Goal: Communication & Community: Answer question/provide support

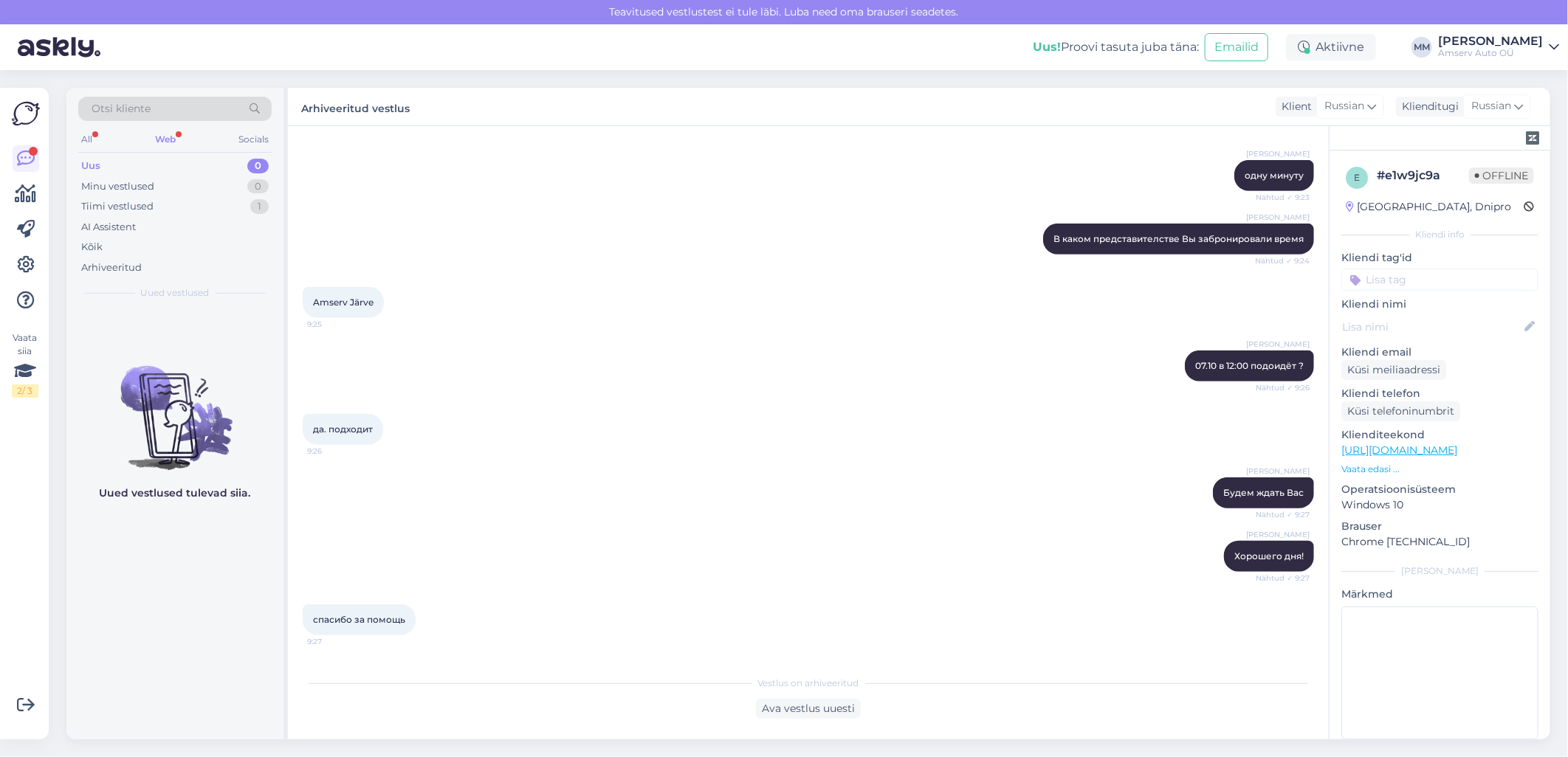
scroll to position [491, 0]
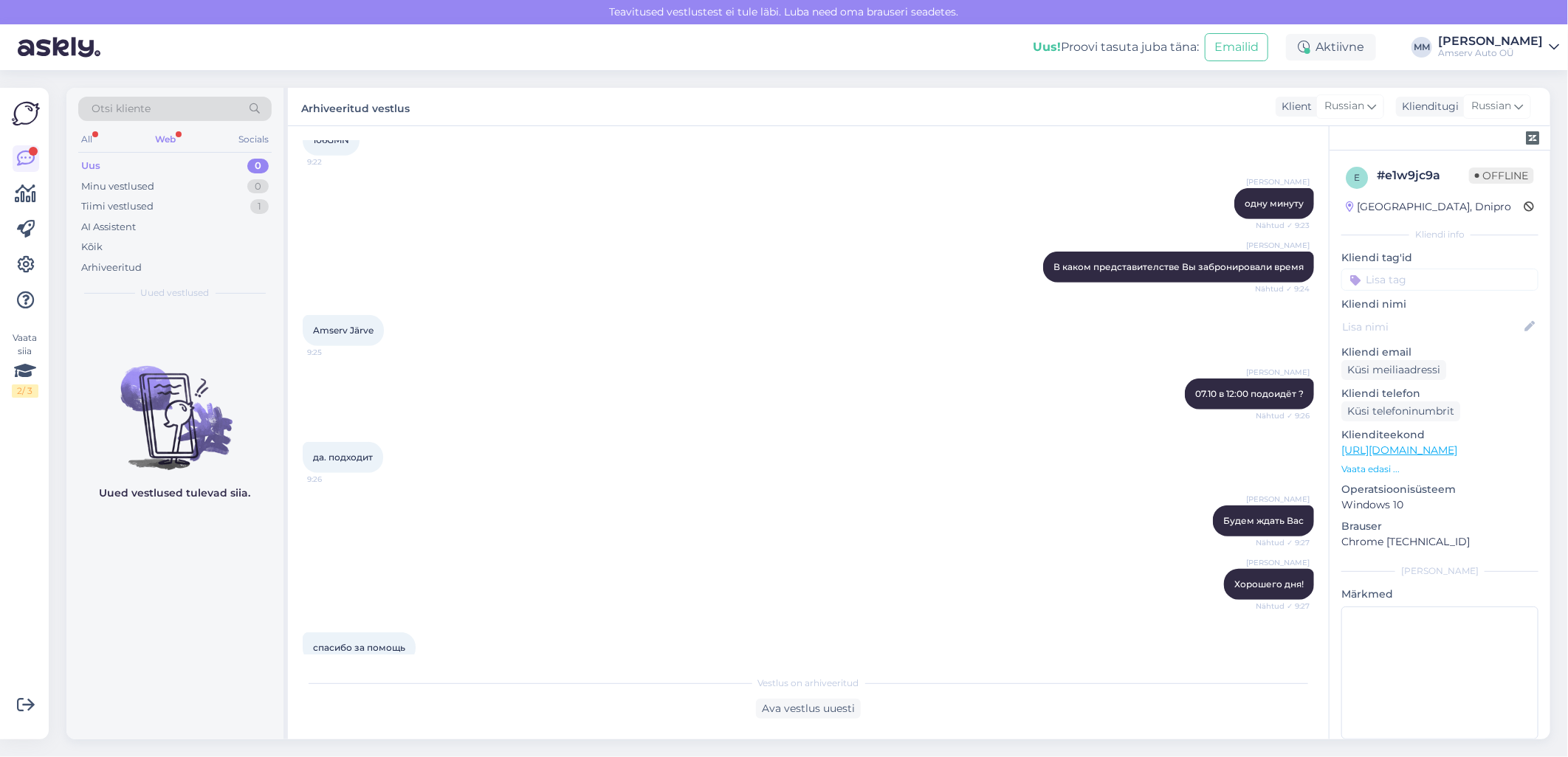
click at [178, 136] on div "Web" at bounding box center [165, 139] width 27 height 19
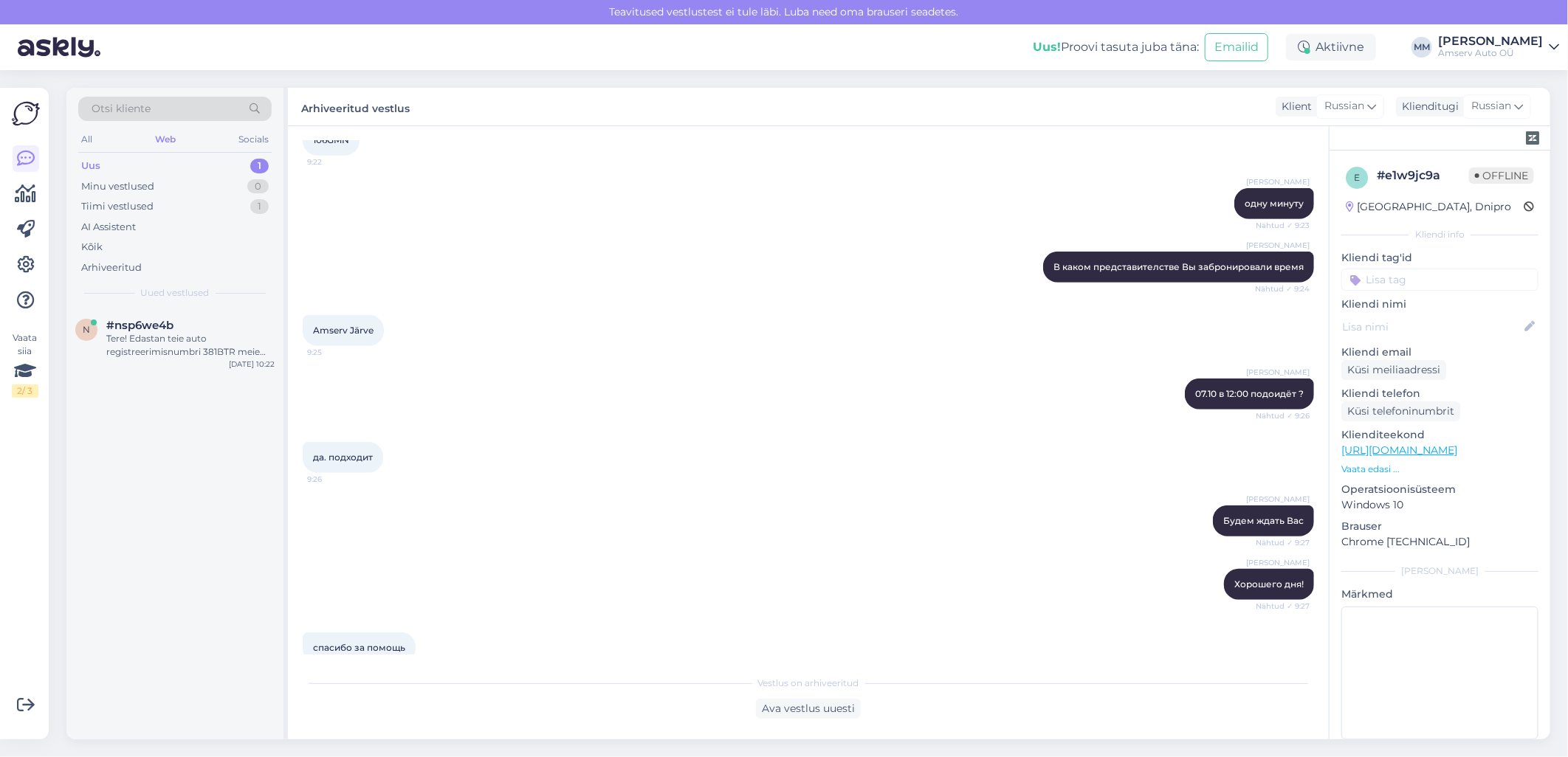
click at [156, 164] on div "Uus 1" at bounding box center [175, 166] width 193 height 21
click at [153, 328] on span "#nsp6we4b" at bounding box center [140, 325] width 67 height 13
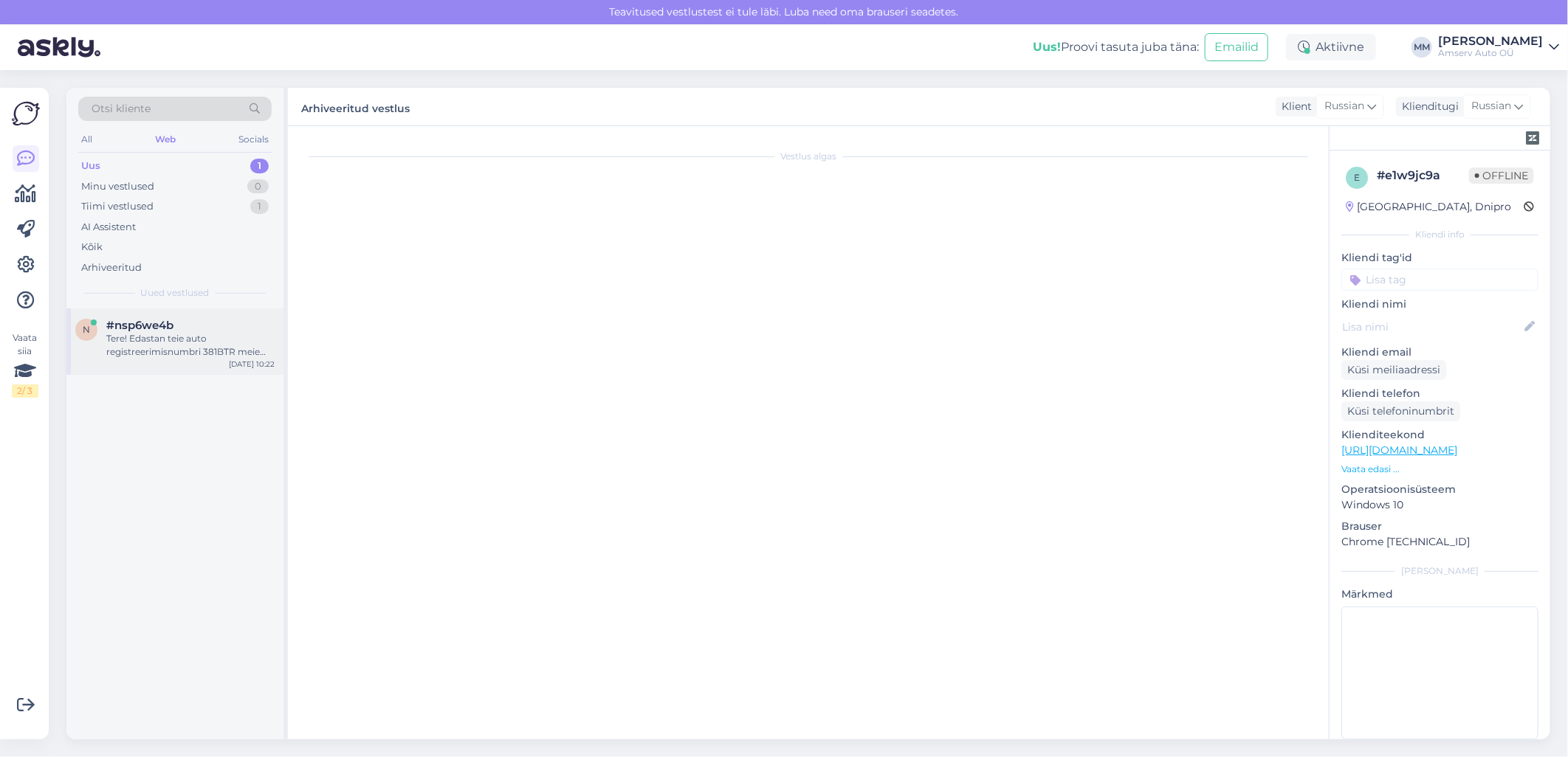
scroll to position [0, 0]
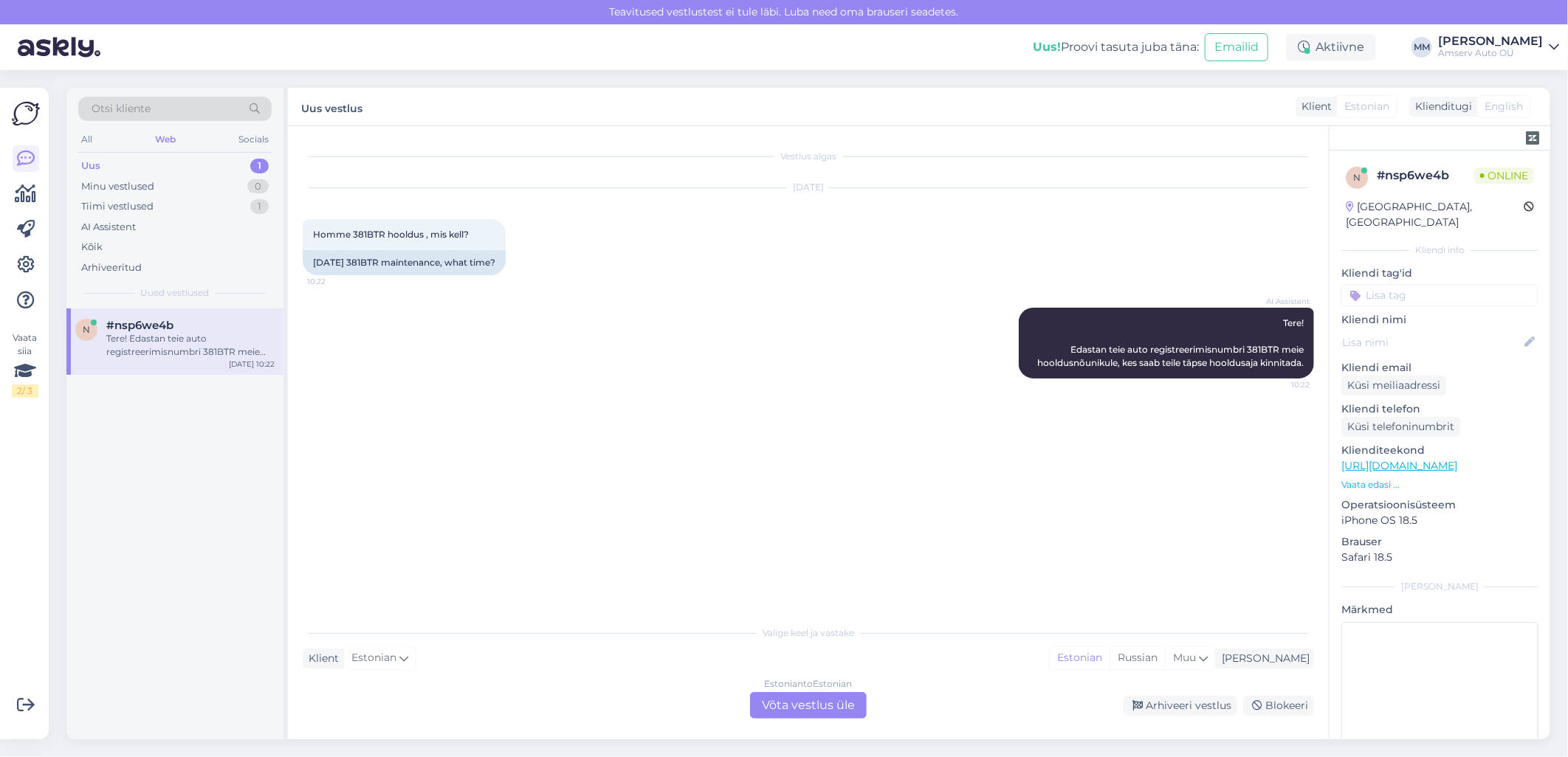
click at [796, 709] on div "Estonian to Estonian Võta vestlus üle" at bounding box center [809, 705] width 117 height 27
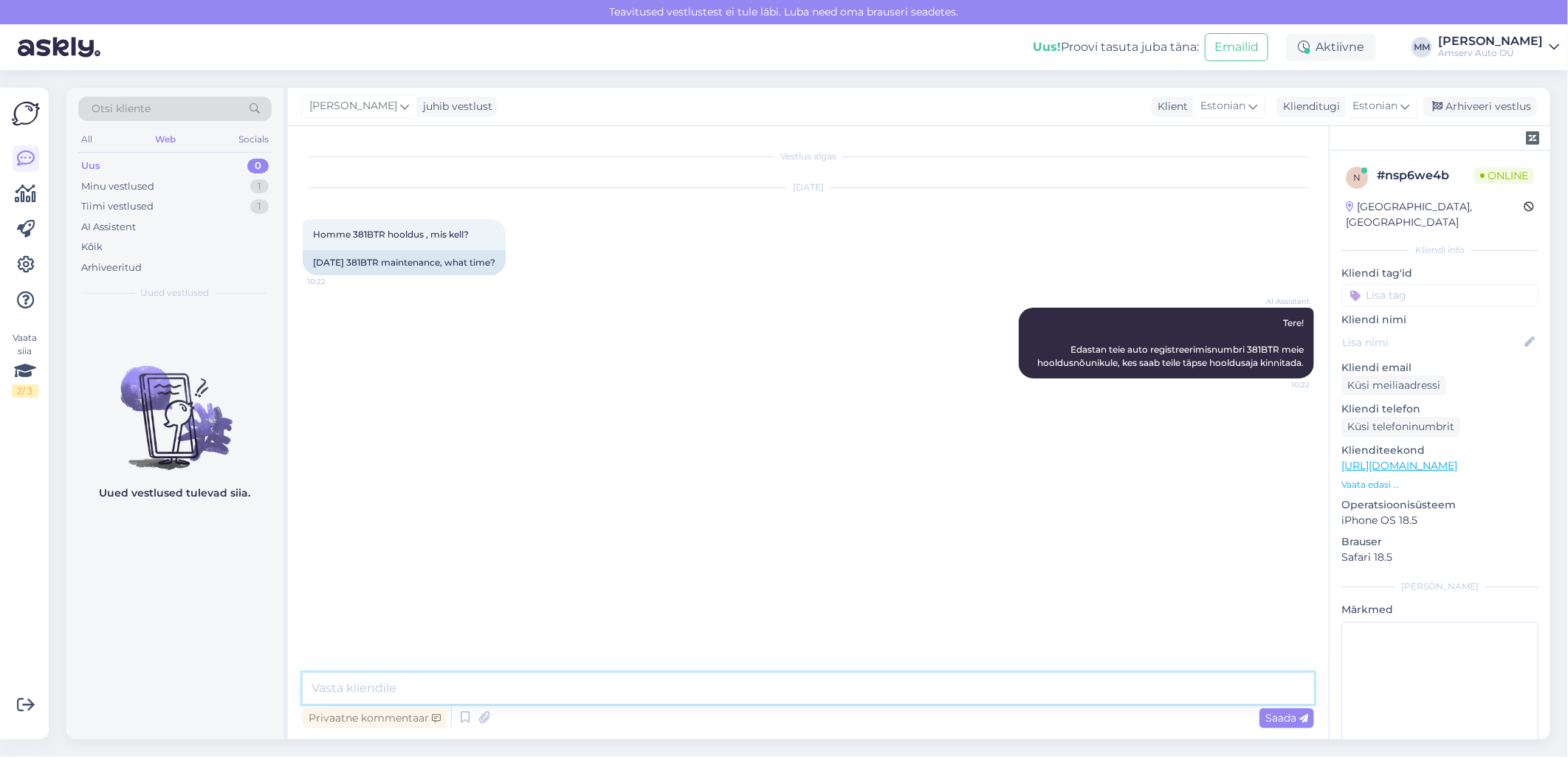
click at [673, 687] on textarea at bounding box center [808, 688] width 1012 height 31
type textarea "Tere"
type textarea "üks hetk, palun"
click at [365, 231] on span "Homme 381BTR hooldus , mis kell?" at bounding box center [390, 234] width 156 height 11
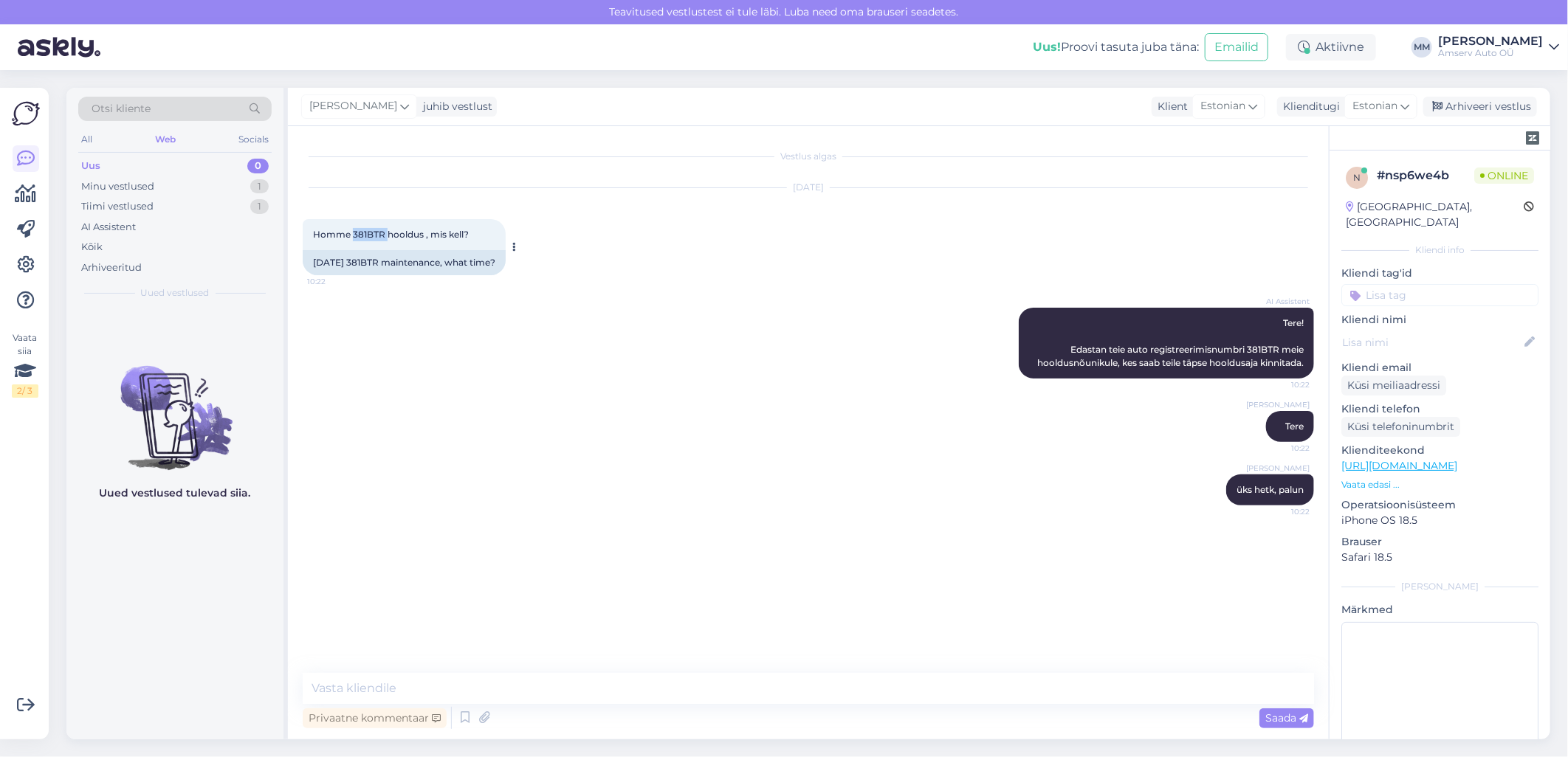
copy span "381BTR"
click at [646, 688] on textarea at bounding box center [808, 688] width 1012 height 31
type textarea "25.09 kell 13:00"
type textarea "Jääme ootama!"
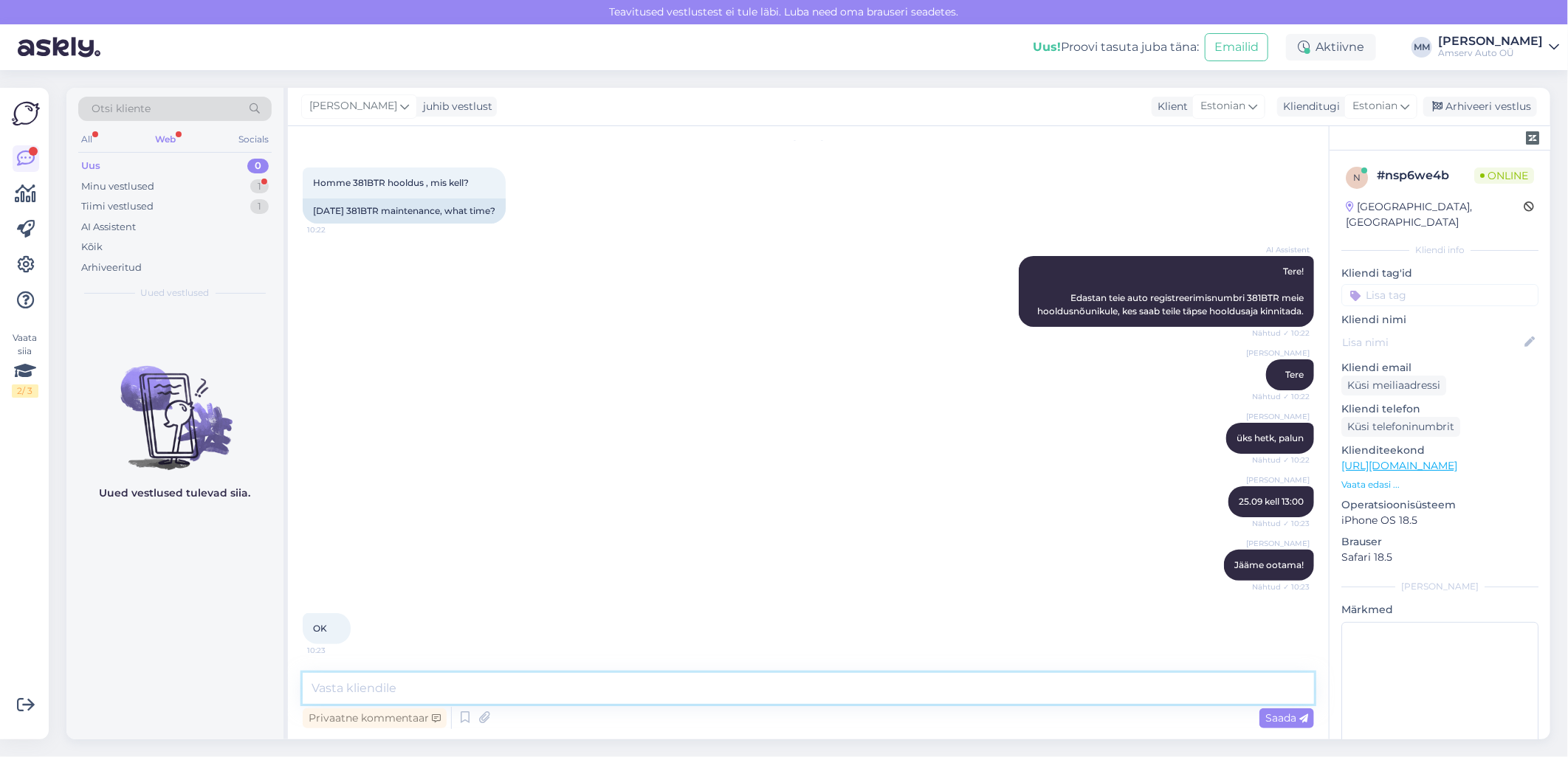
click at [732, 688] on textarea at bounding box center [808, 688] width 1012 height 31
type textarea "Ilusat päeva!"
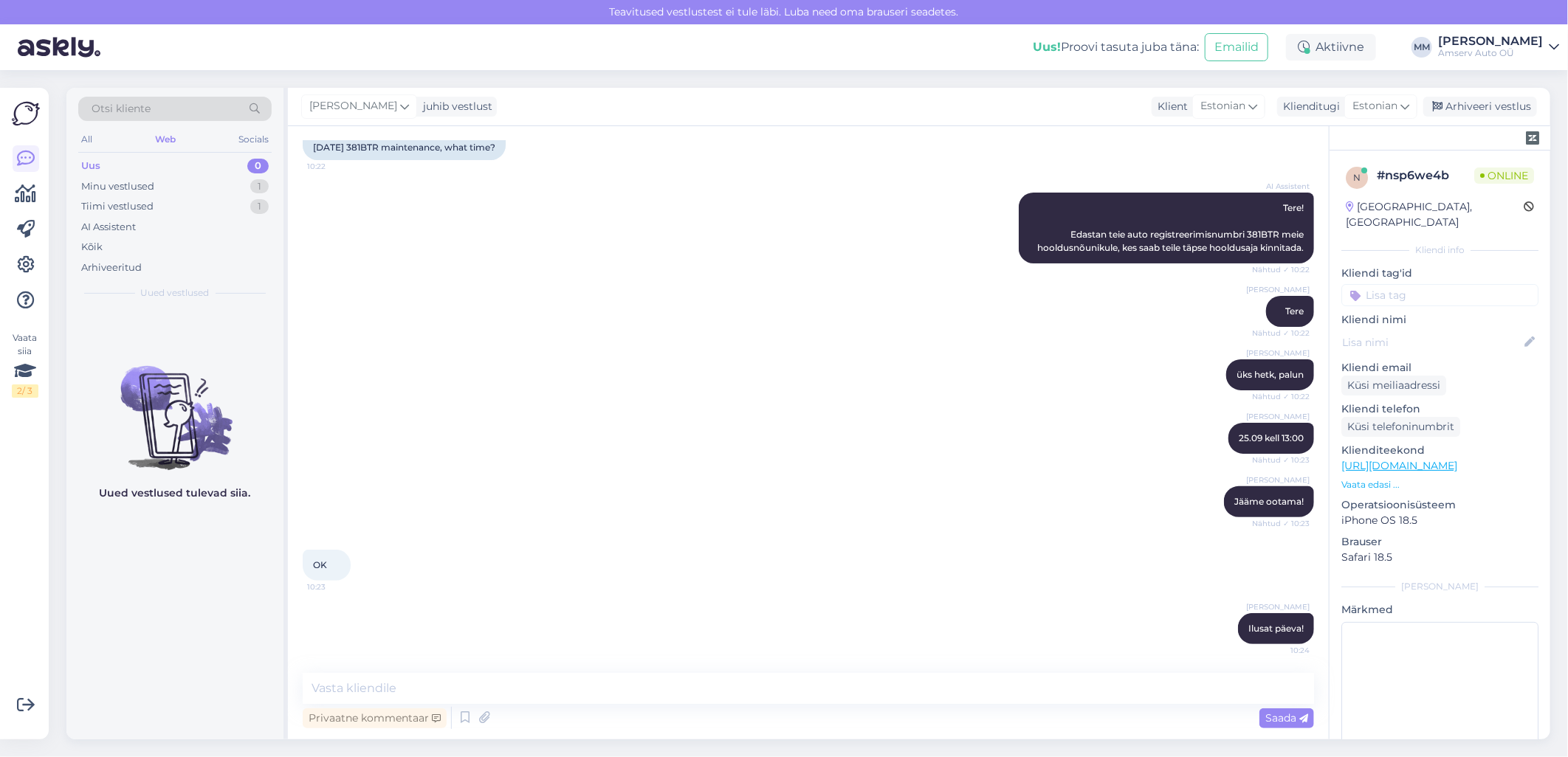
drag, startPoint x: 1480, startPoint y: 104, endPoint x: 1184, endPoint y: 344, distance: 381.1
click at [1095, 363] on div "[PERSON_NAME] juhib vestlust Klient [DEMOGRAPHIC_DATA] Klienditugi Estonian Arh…" at bounding box center [919, 413] width 1262 height 651
click at [1378, 284] on input at bounding box center [1439, 296] width 197 height 22
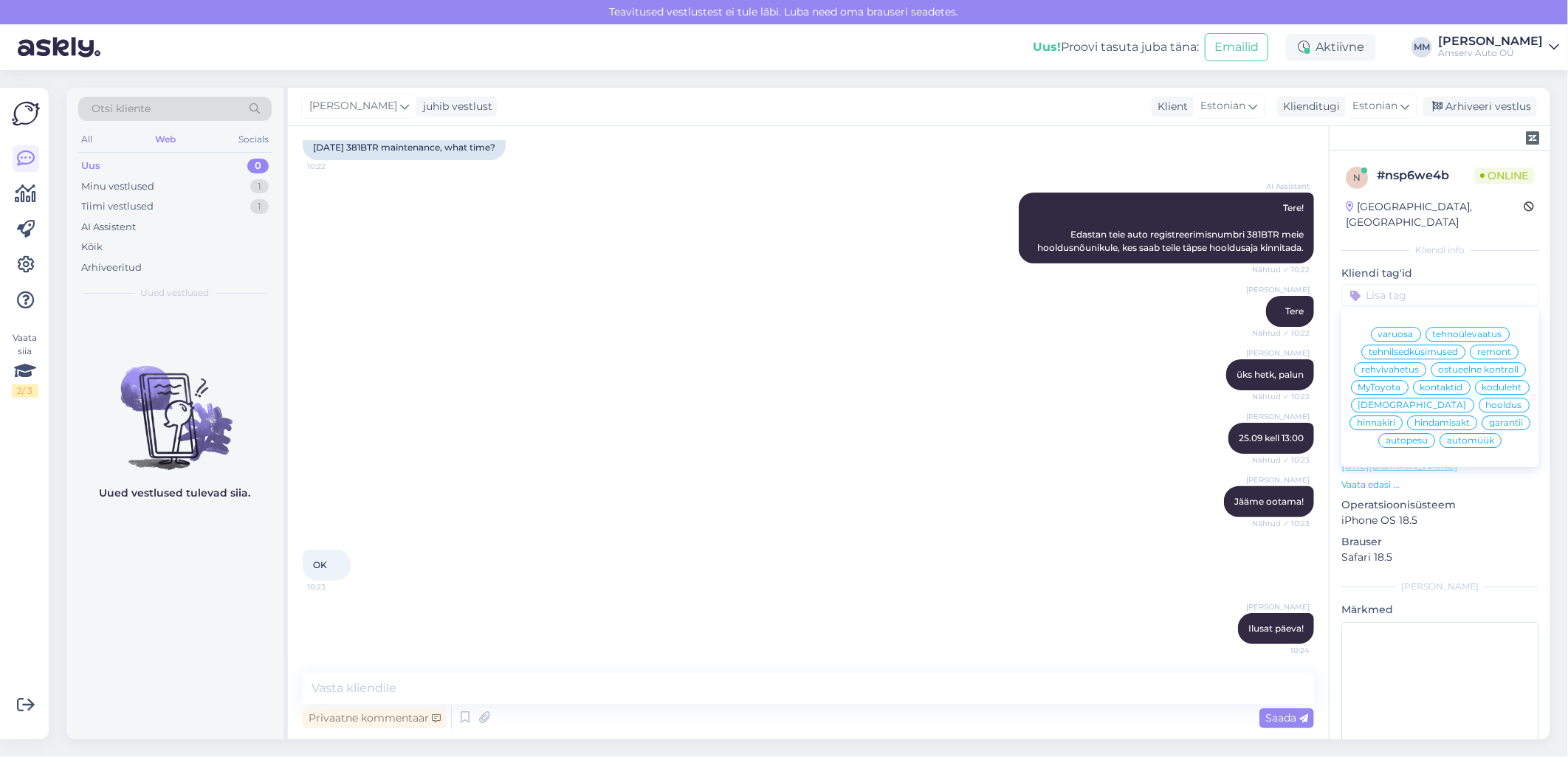
click at [1399, 347] on span "tehnilsedküsimused" at bounding box center [1413, 351] width 89 height 9
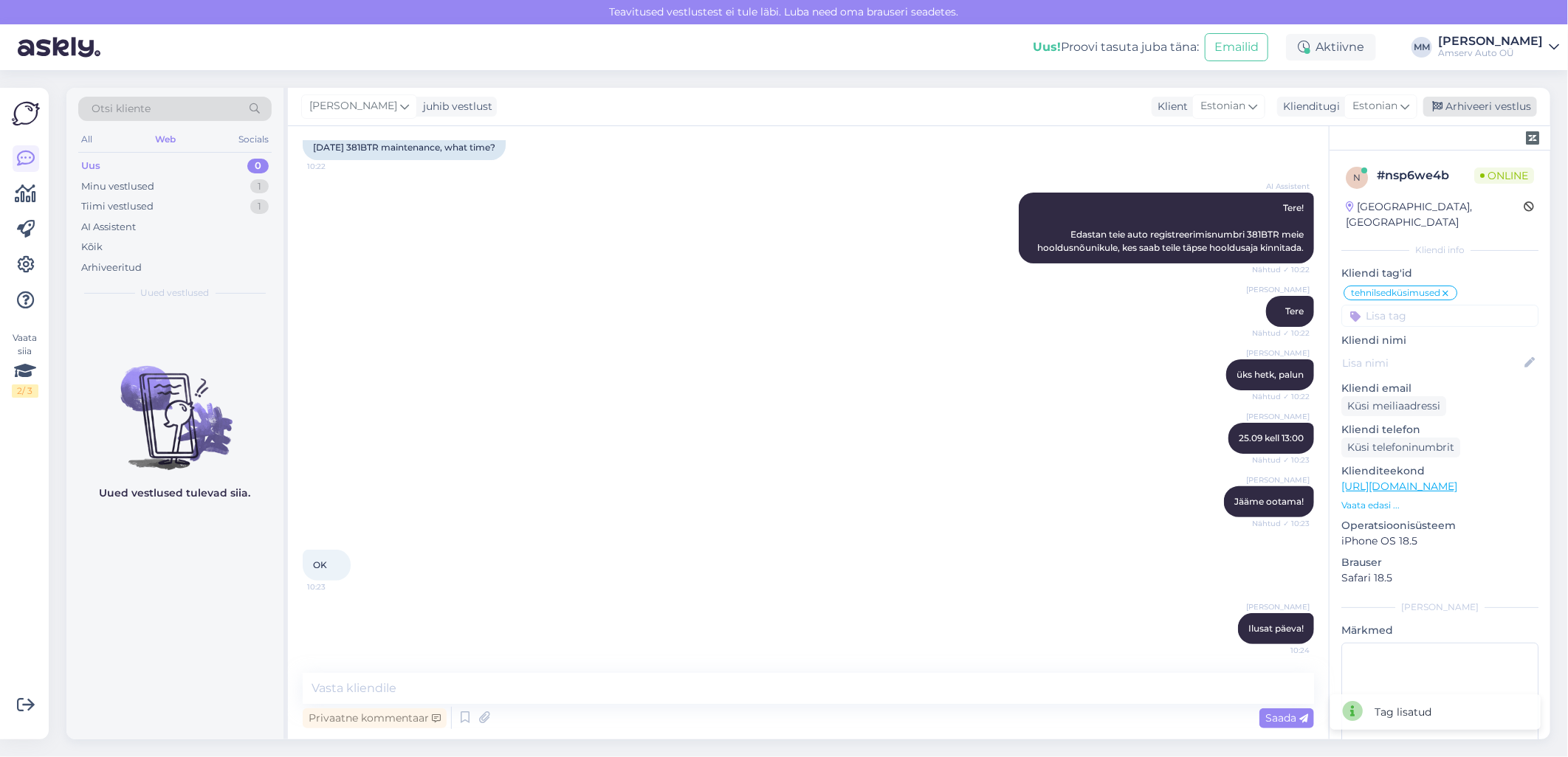
click at [1455, 107] on div "Arhiveeri vestlus" at bounding box center [1480, 106] width 113 height 20
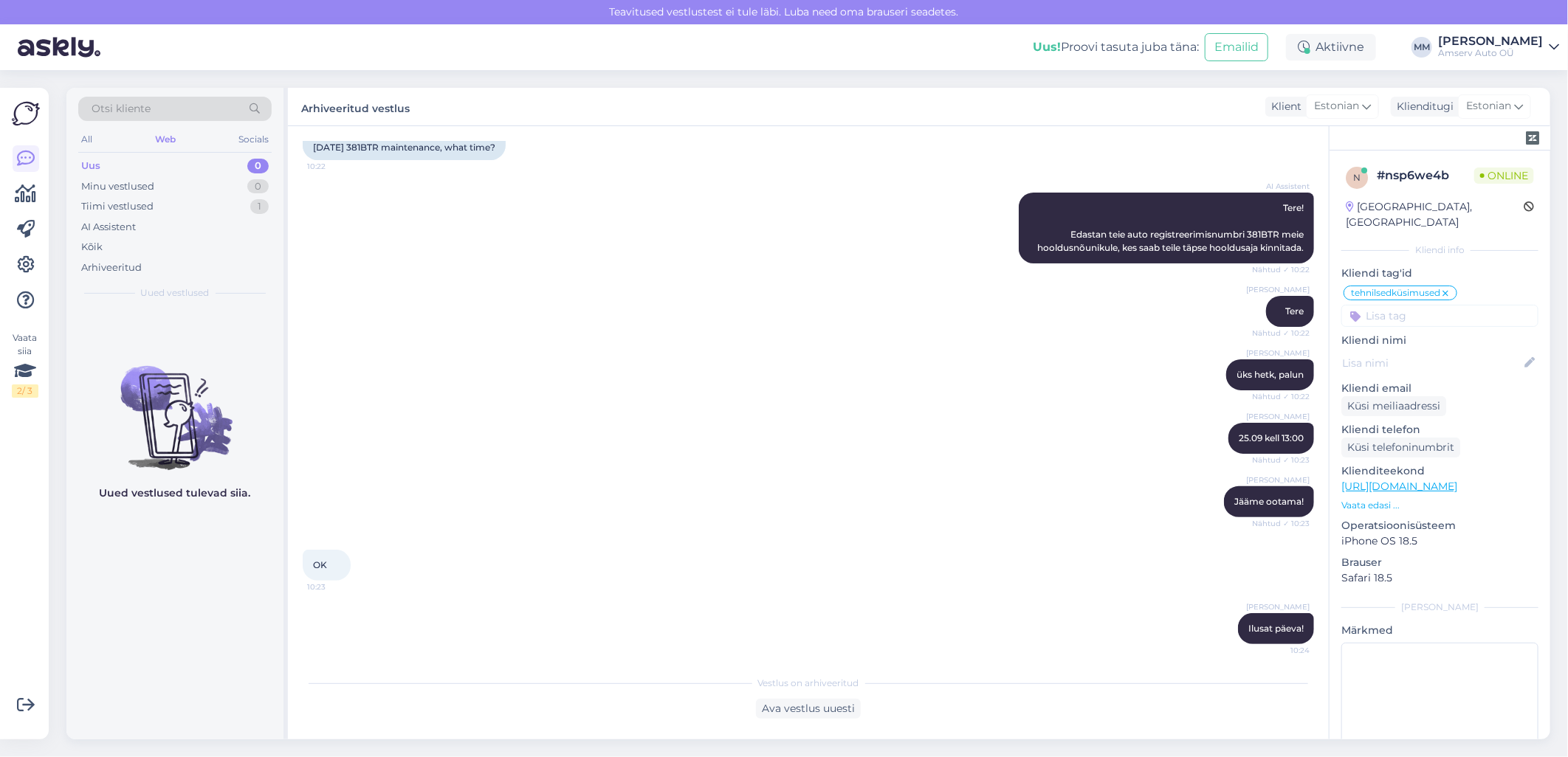
click at [1448, 288] on icon at bounding box center [1445, 294] width 9 height 12
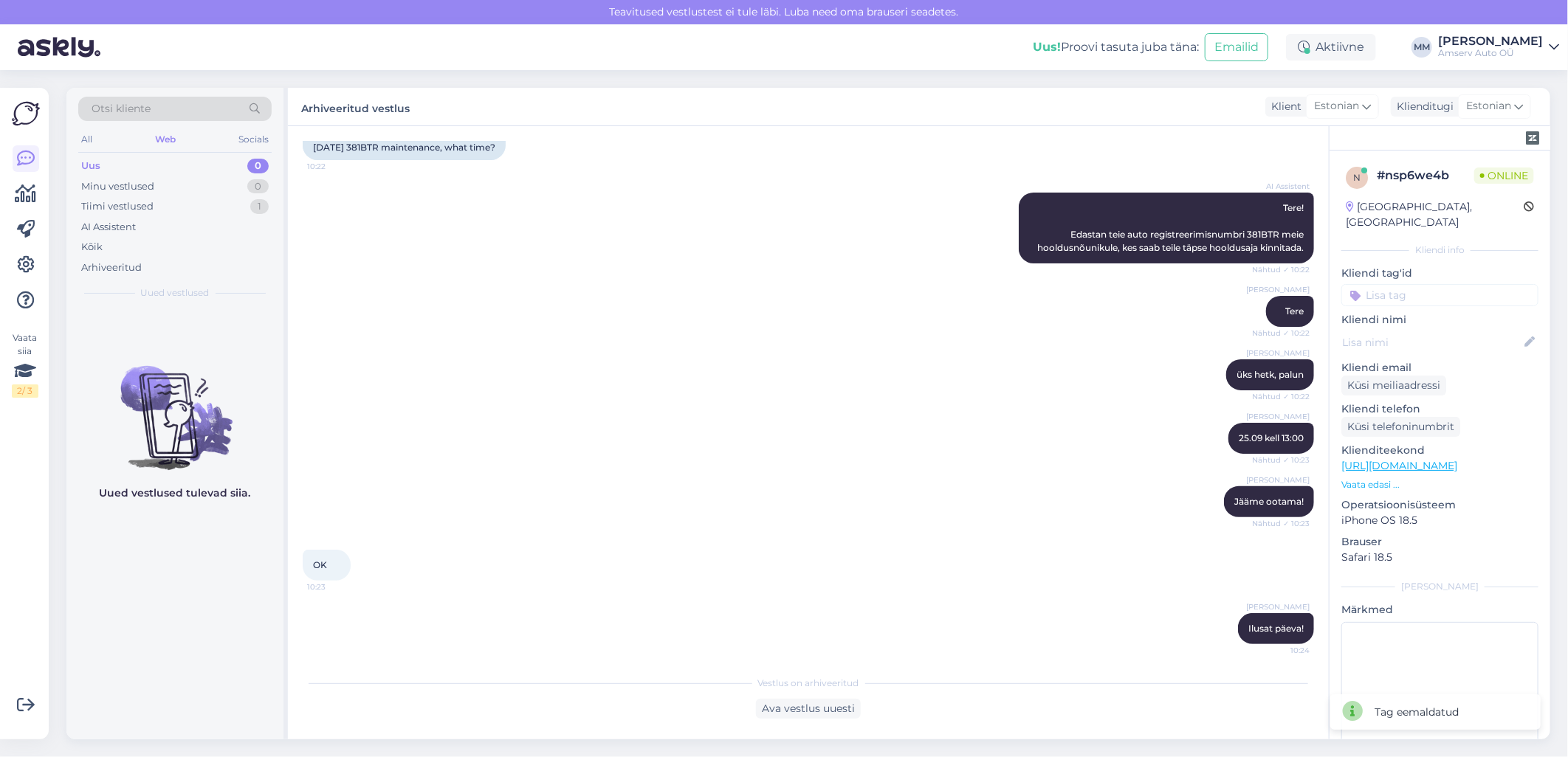
click at [1401, 284] on input at bounding box center [1439, 296] width 197 height 22
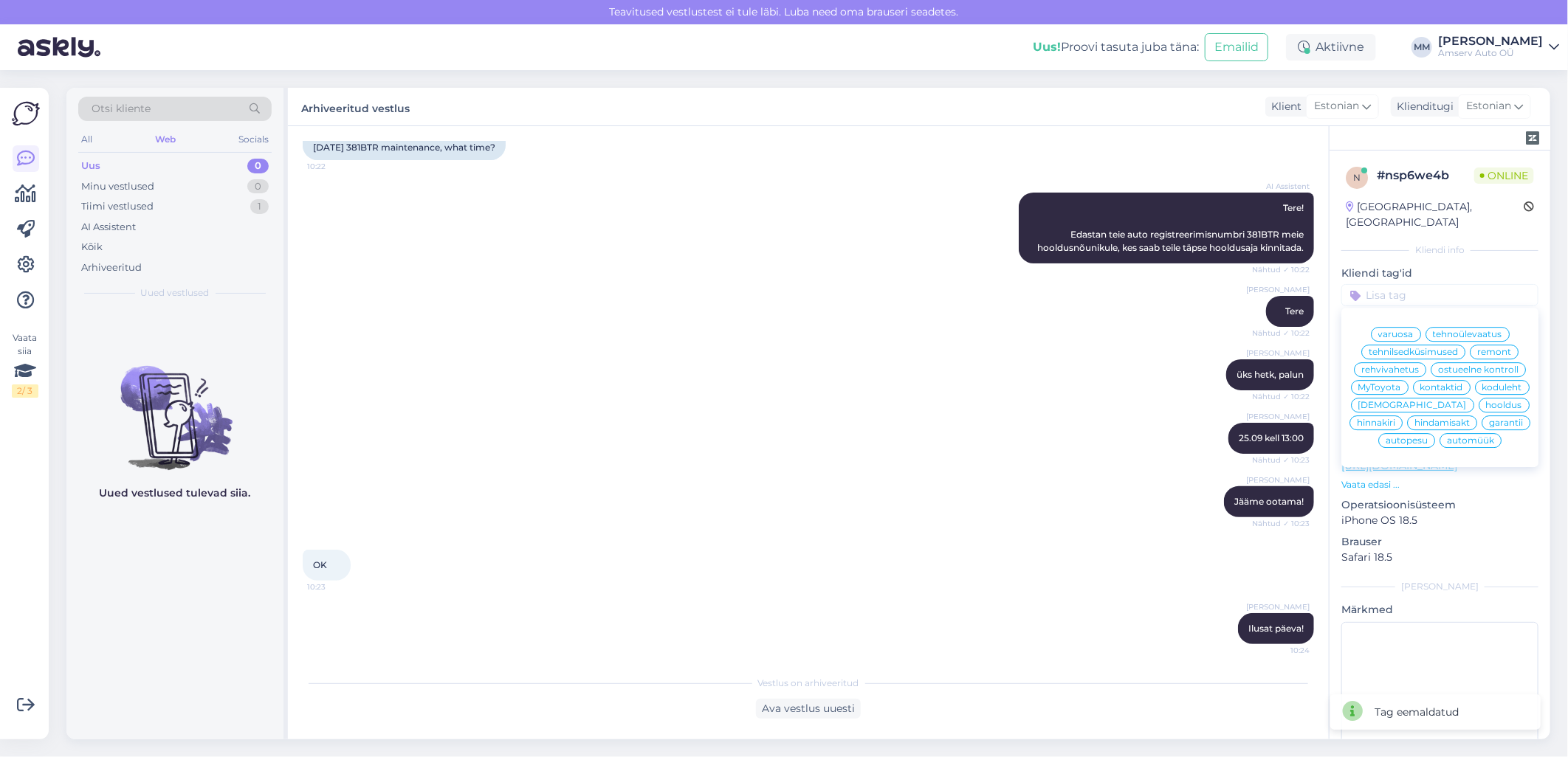
click at [1486, 409] on span "hooldus" at bounding box center [1504, 405] width 36 height 9
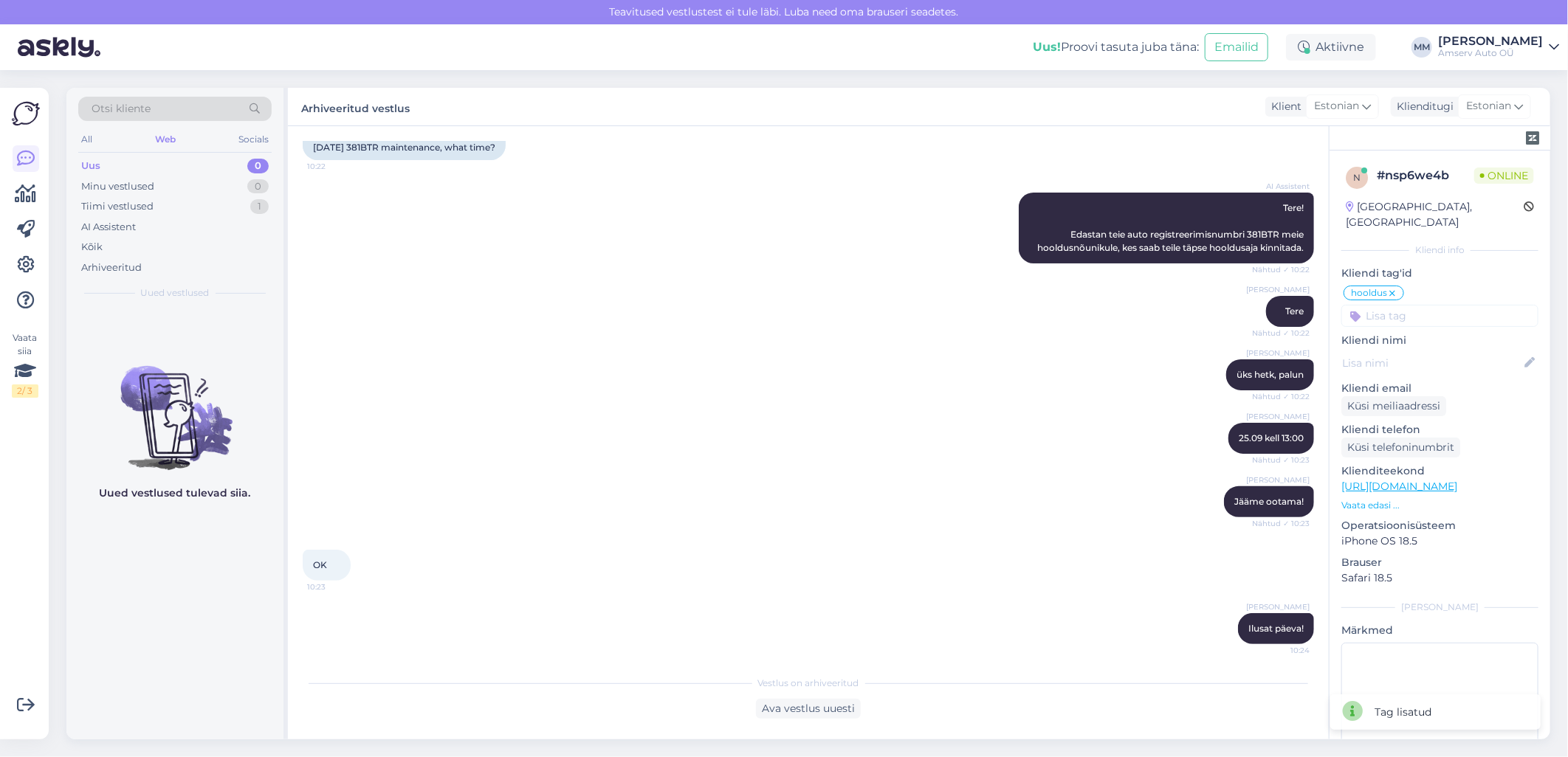
click at [150, 167] on div "Uus 0" at bounding box center [175, 166] width 193 height 21
